Goal: Task Accomplishment & Management: Manage account settings

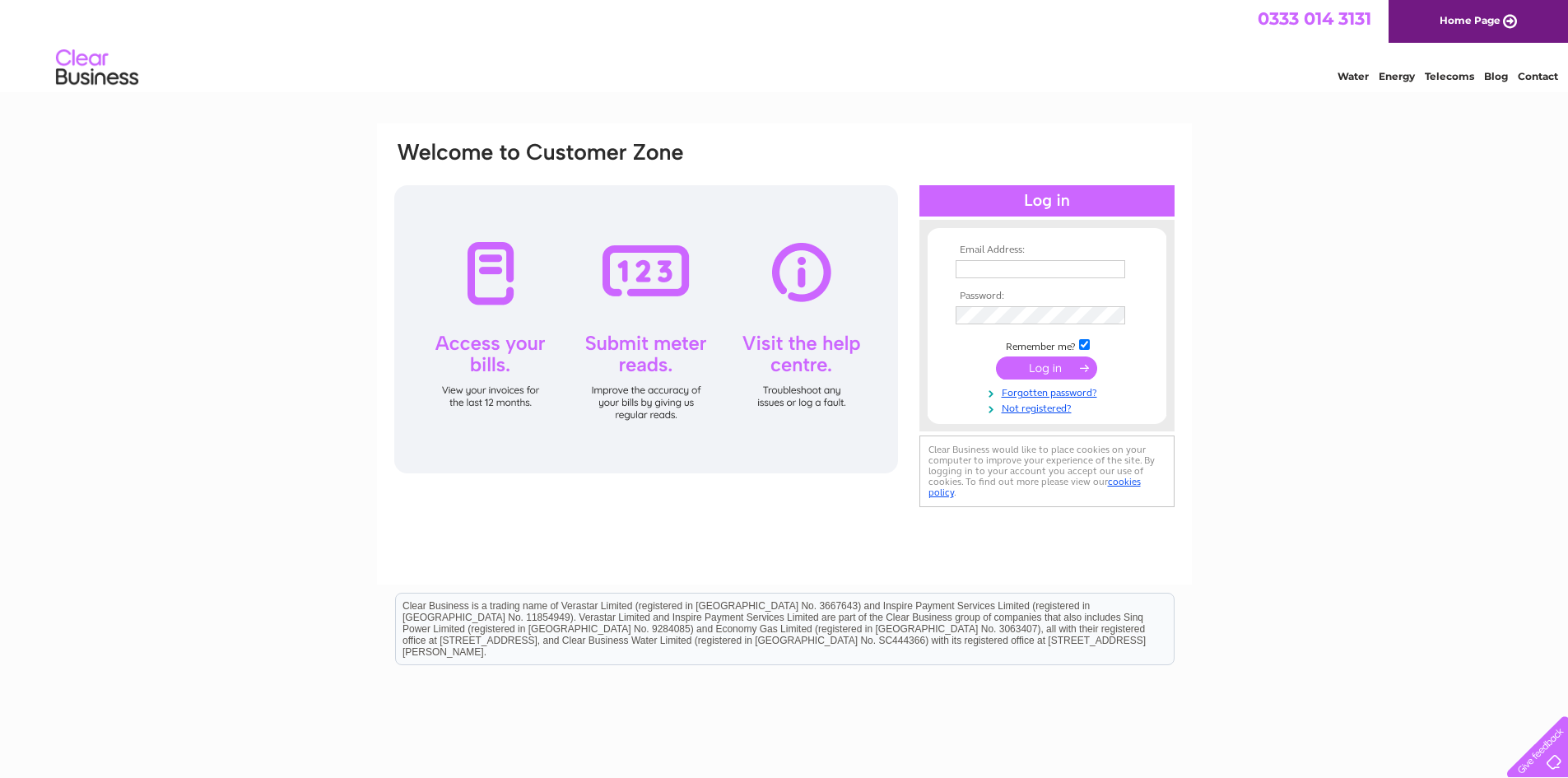
type input "[EMAIL_ADDRESS][DOMAIN_NAME]"
click at [499, 300] on div at bounding box center [646, 329] width 504 height 288
click at [1058, 364] on input "submit" at bounding box center [1047, 368] width 102 height 23
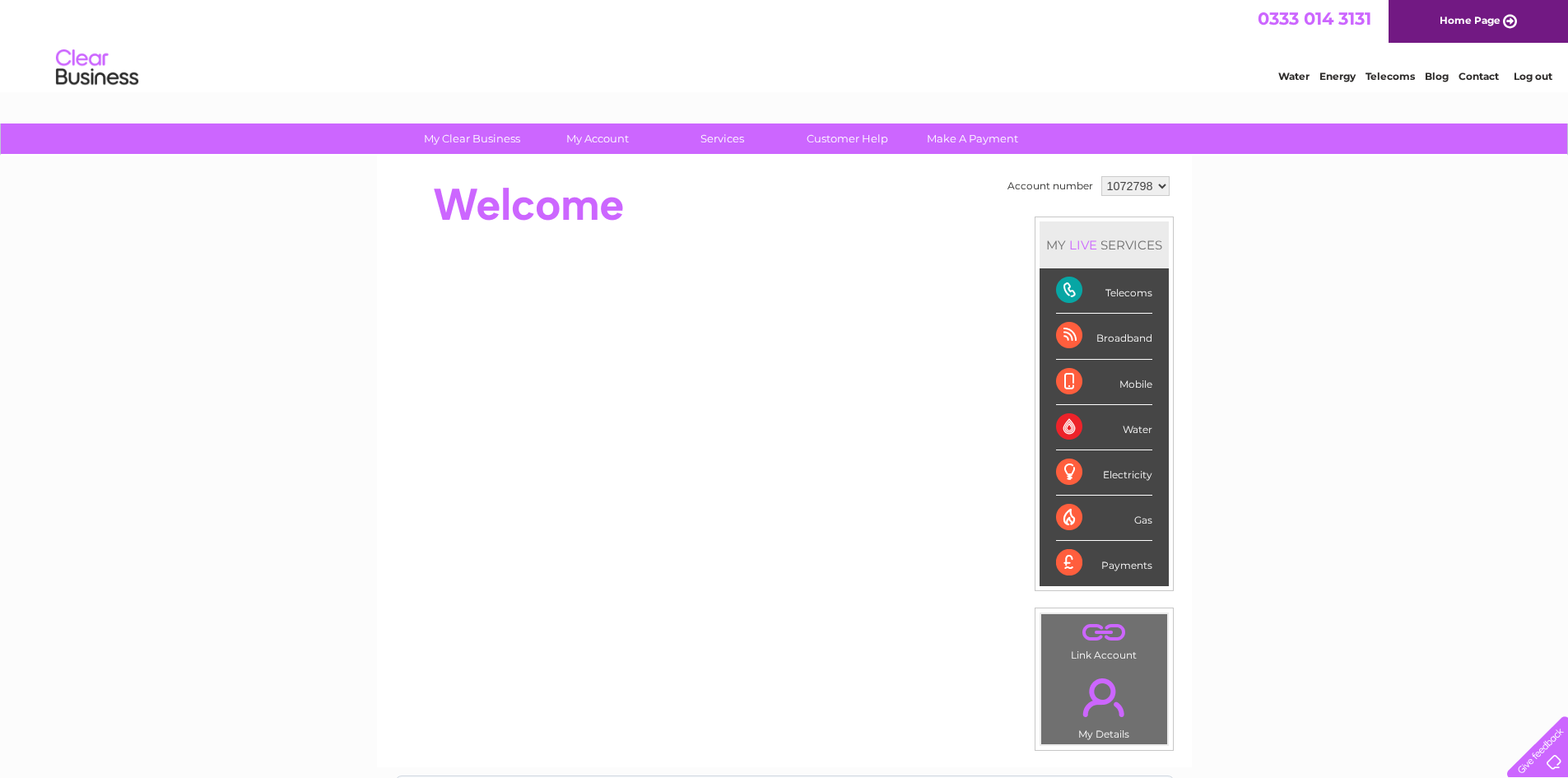
click at [1063, 284] on div "Telecoms" at bounding box center [1104, 291] width 97 height 45
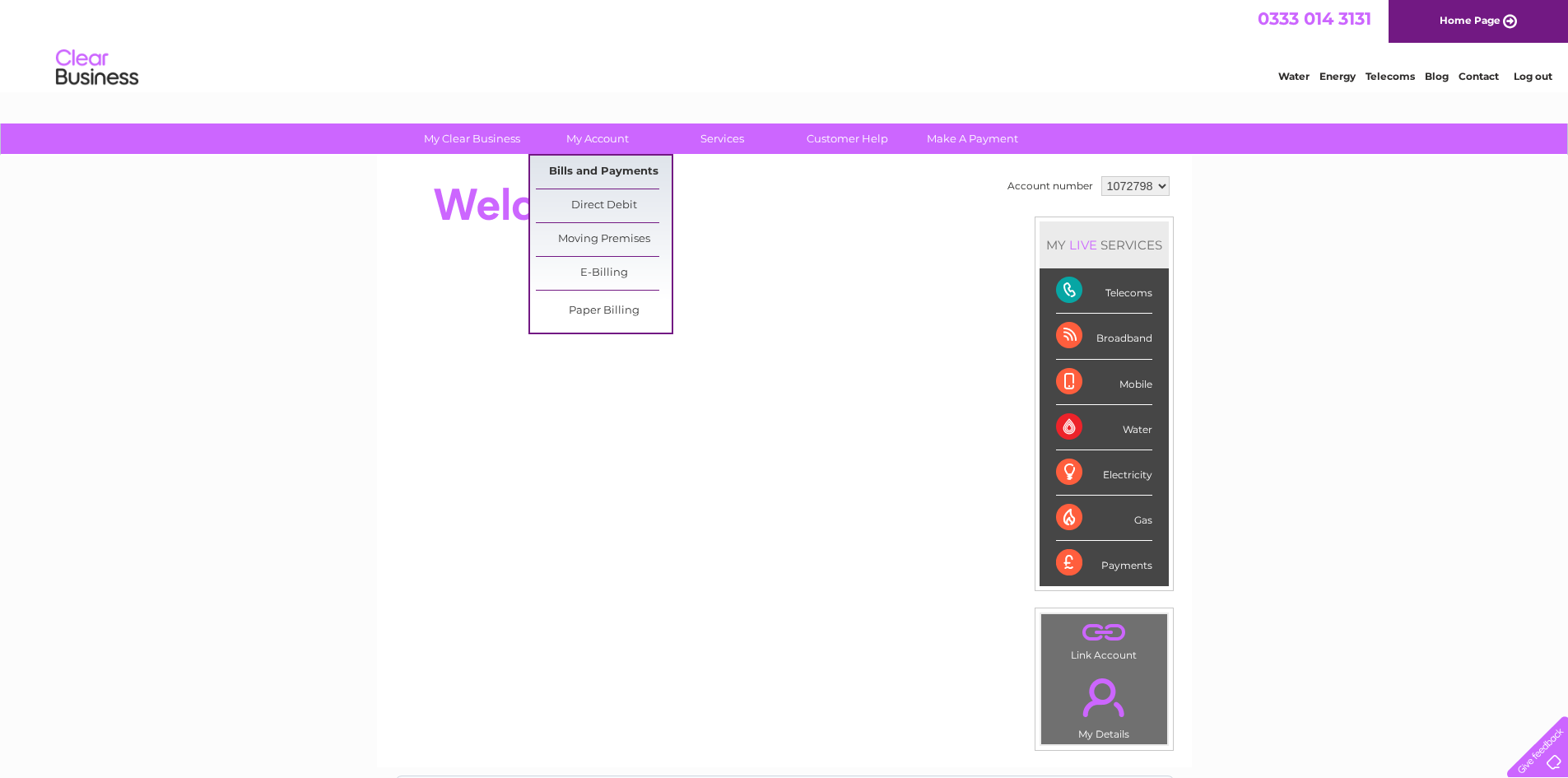
click at [600, 161] on link "Bills and Payments" at bounding box center [604, 171] width 136 height 33
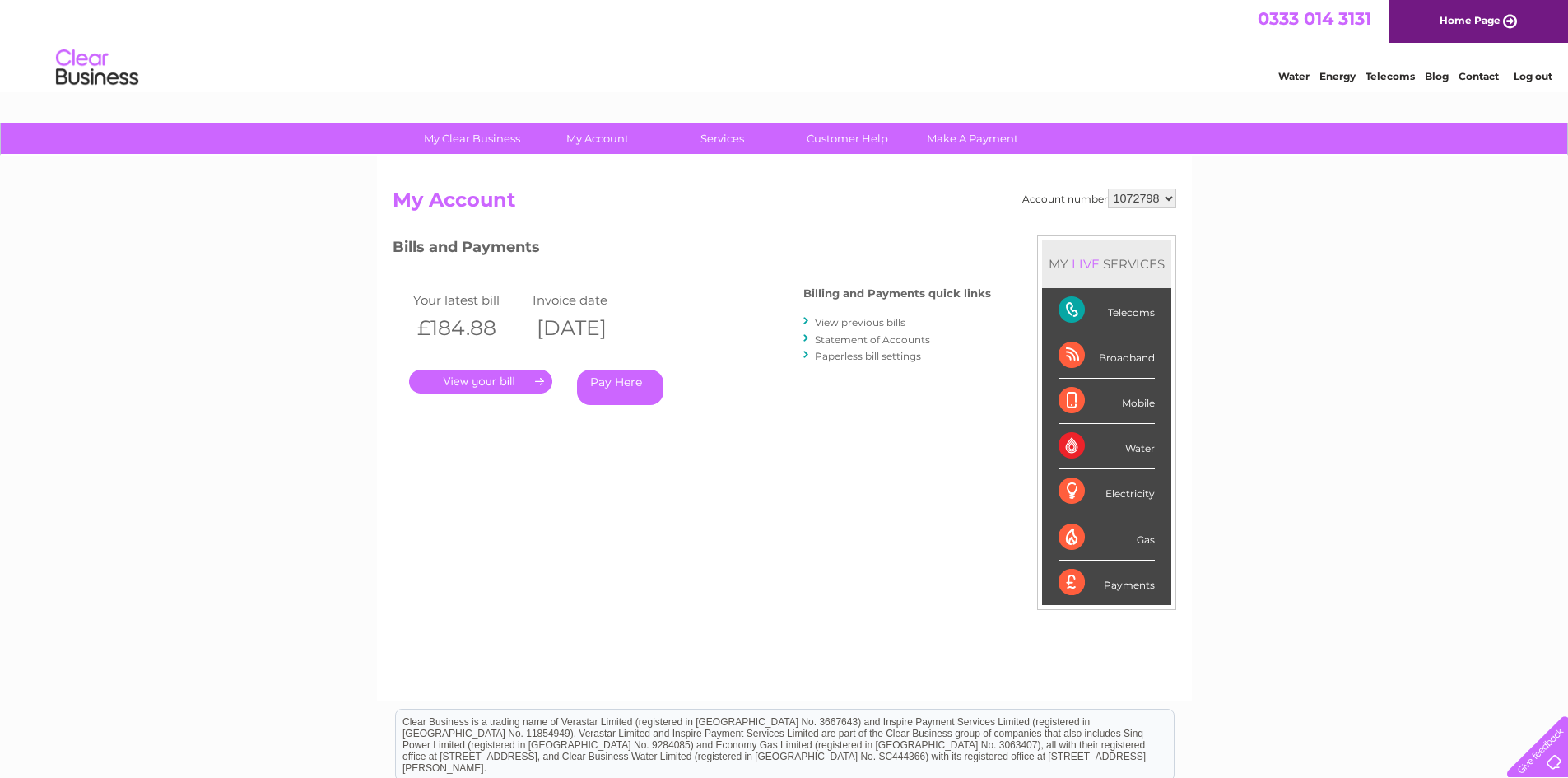
click at [476, 381] on link "." at bounding box center [480, 381] width 144 height 23
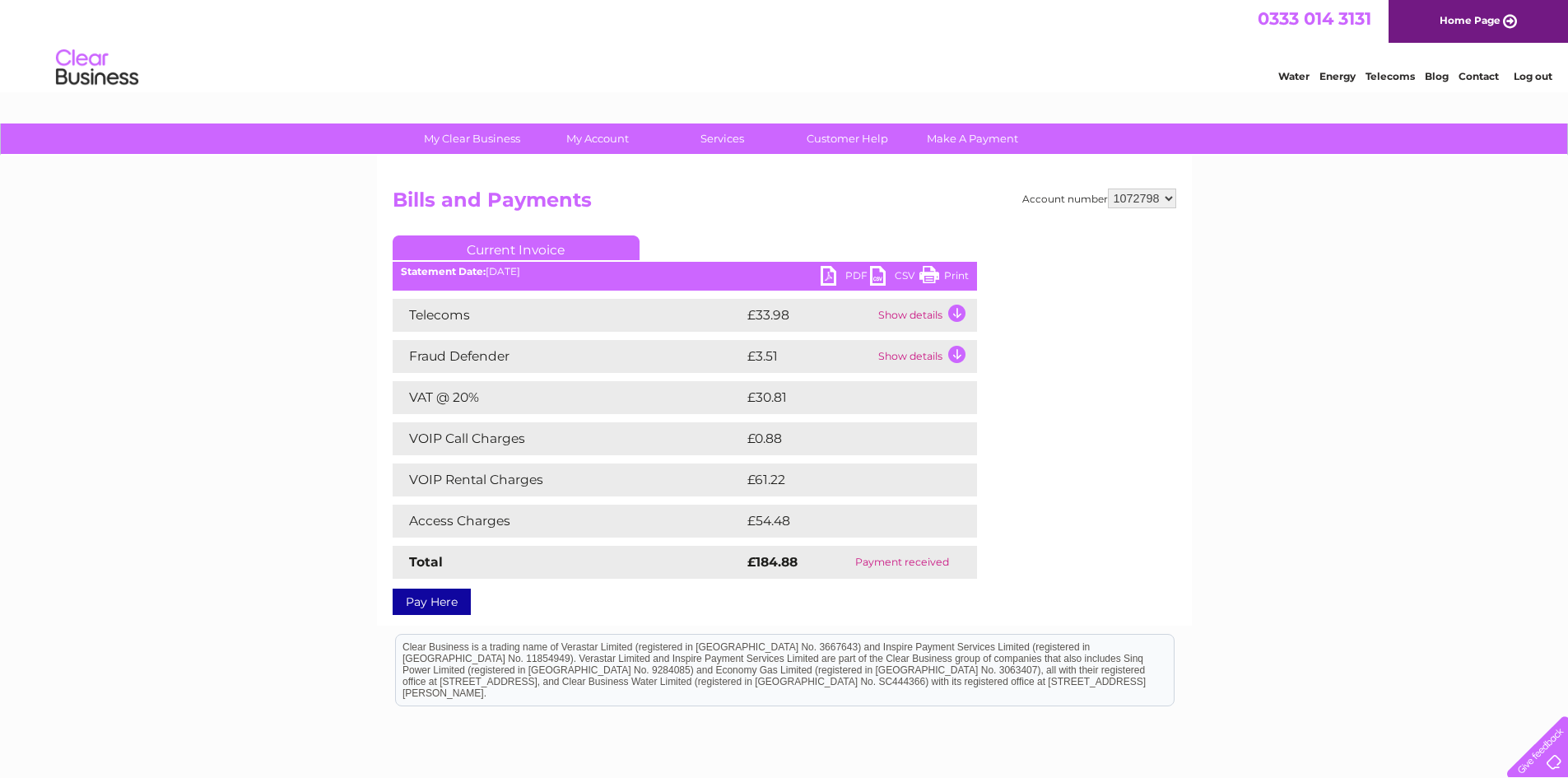
click at [845, 276] on link "PDF" at bounding box center [845, 278] width 50 height 23
click at [828, 276] on link "PDF" at bounding box center [845, 278] width 50 height 23
